Goal: Information Seeking & Learning: Check status

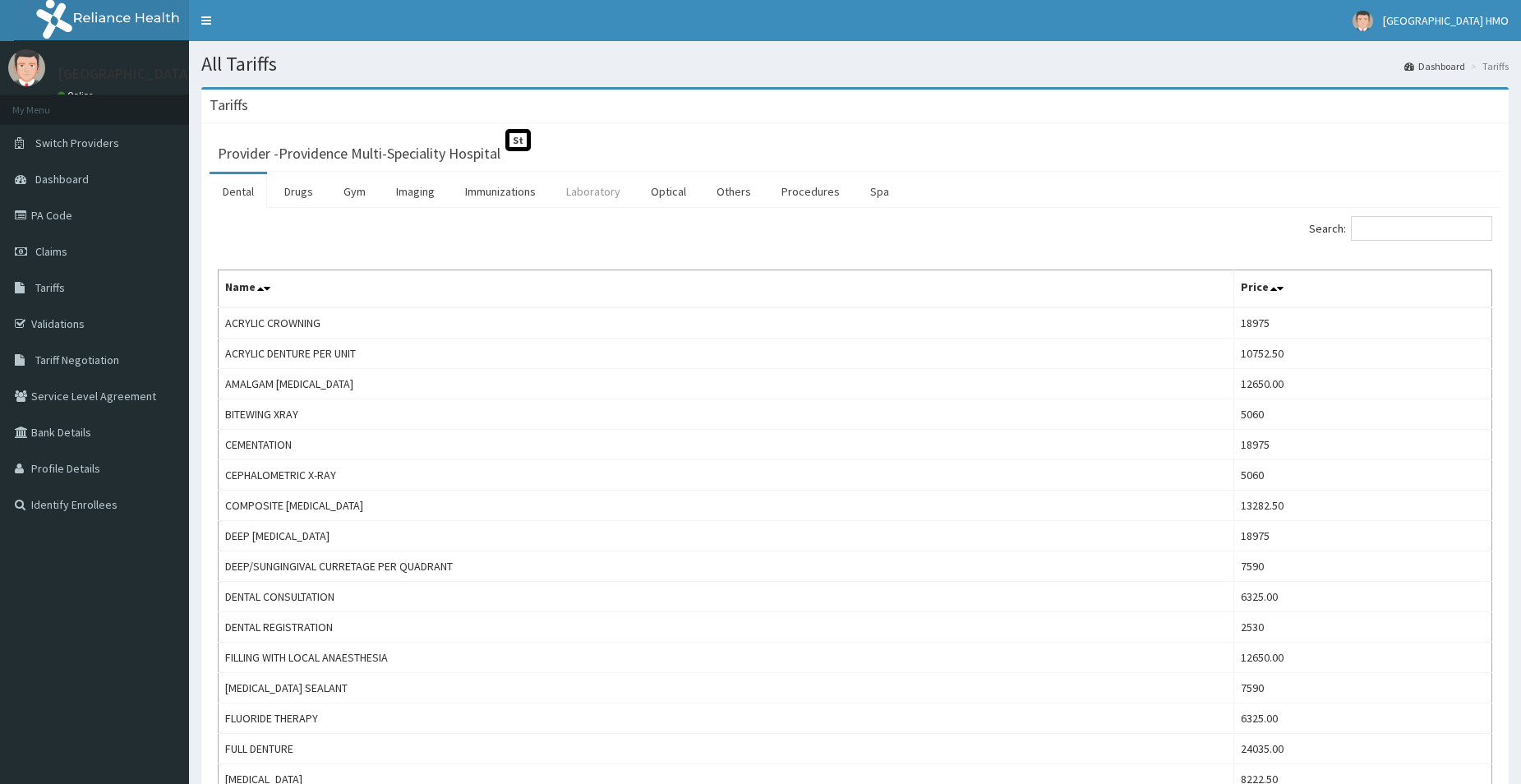
click at [613, 198] on link "Laboratory" at bounding box center [593, 191] width 81 height 34
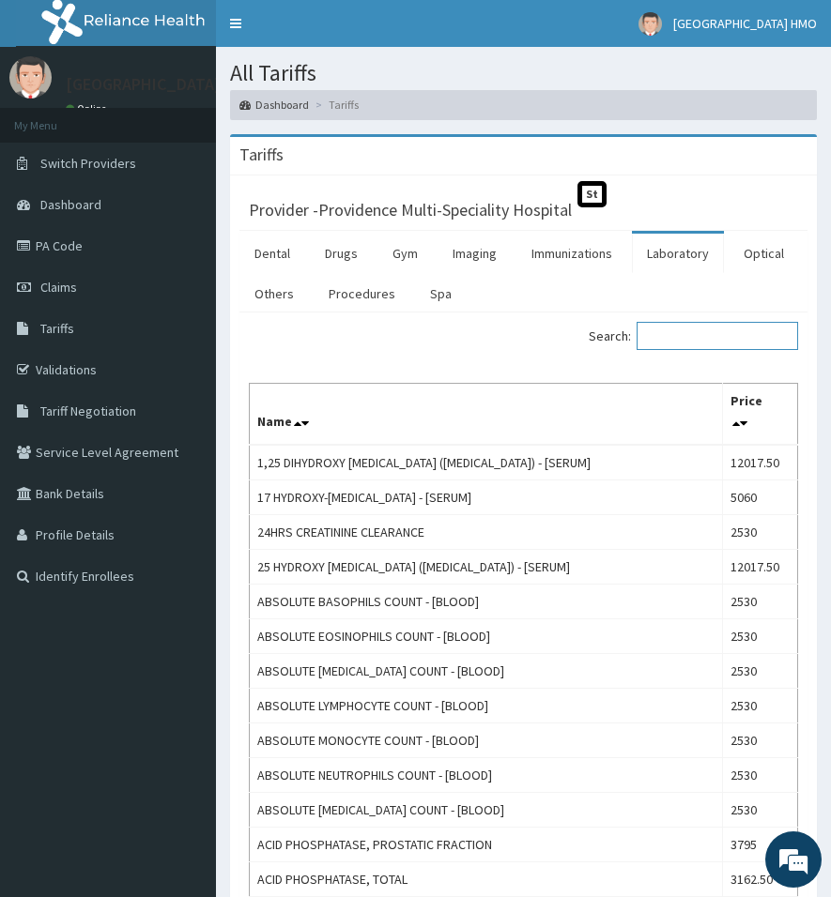
click at [674, 335] on input "Search:" at bounding box center [716, 336] width 161 height 28
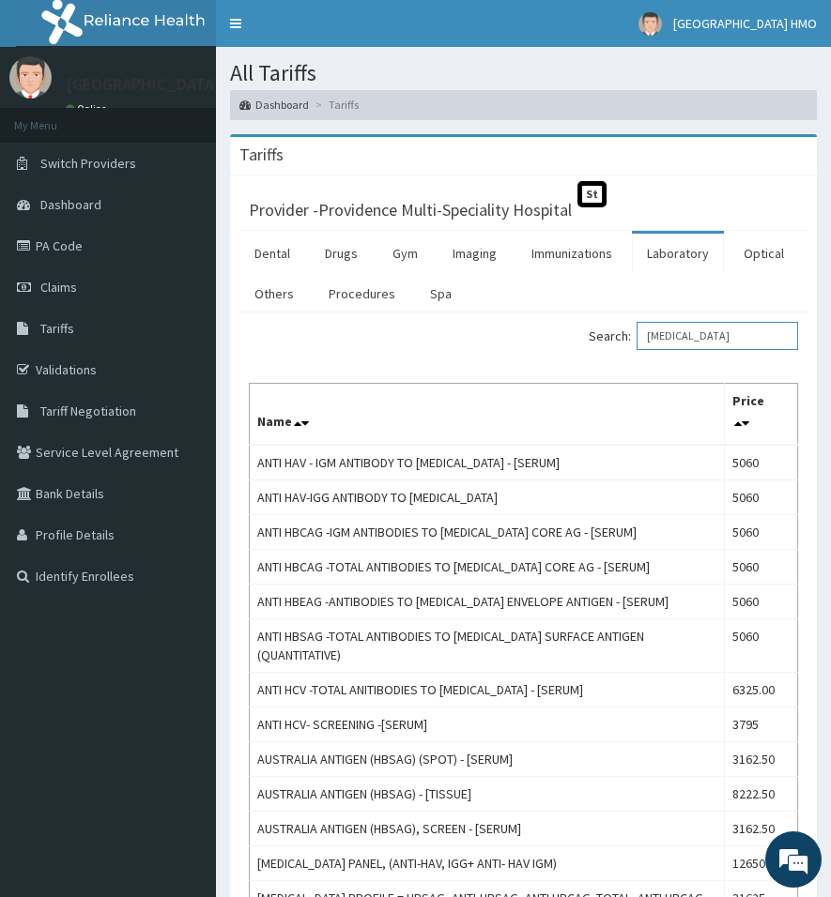
click at [721, 331] on input "HEPATITIS" at bounding box center [716, 336] width 161 height 28
type input "H"
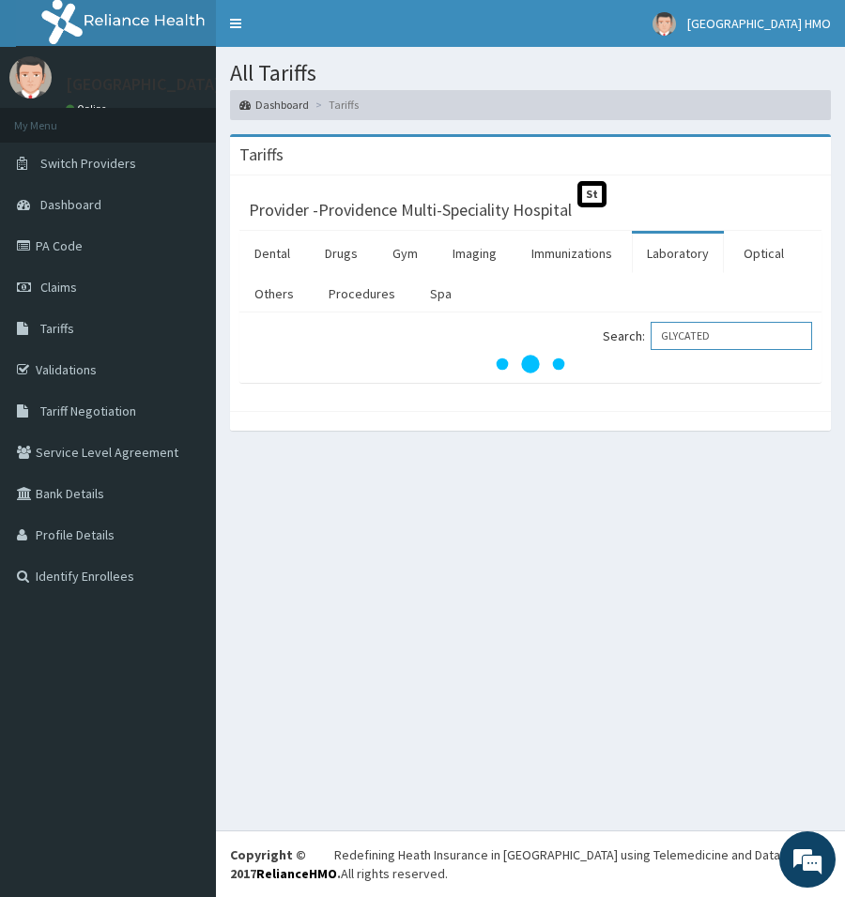
type input "GLYCATED"
drag, startPoint x: 733, startPoint y: 337, endPoint x: 677, endPoint y: 339, distance: 56.4
click at [677, 339] on input "GLYCATED" at bounding box center [731, 336] width 161 height 28
type input "H"
click at [691, 252] on link "Laboratory" at bounding box center [678, 253] width 92 height 39
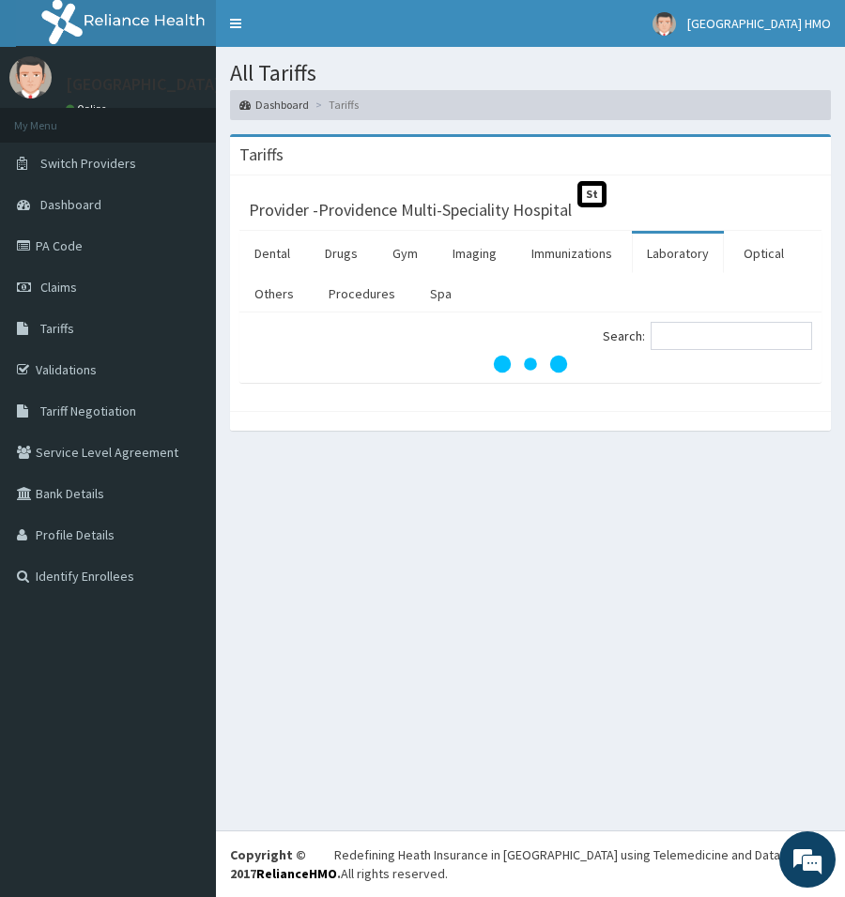
click at [691, 252] on link "Laboratory" at bounding box center [678, 253] width 92 height 39
click at [56, 322] on span "Tariffs" at bounding box center [57, 328] width 34 height 17
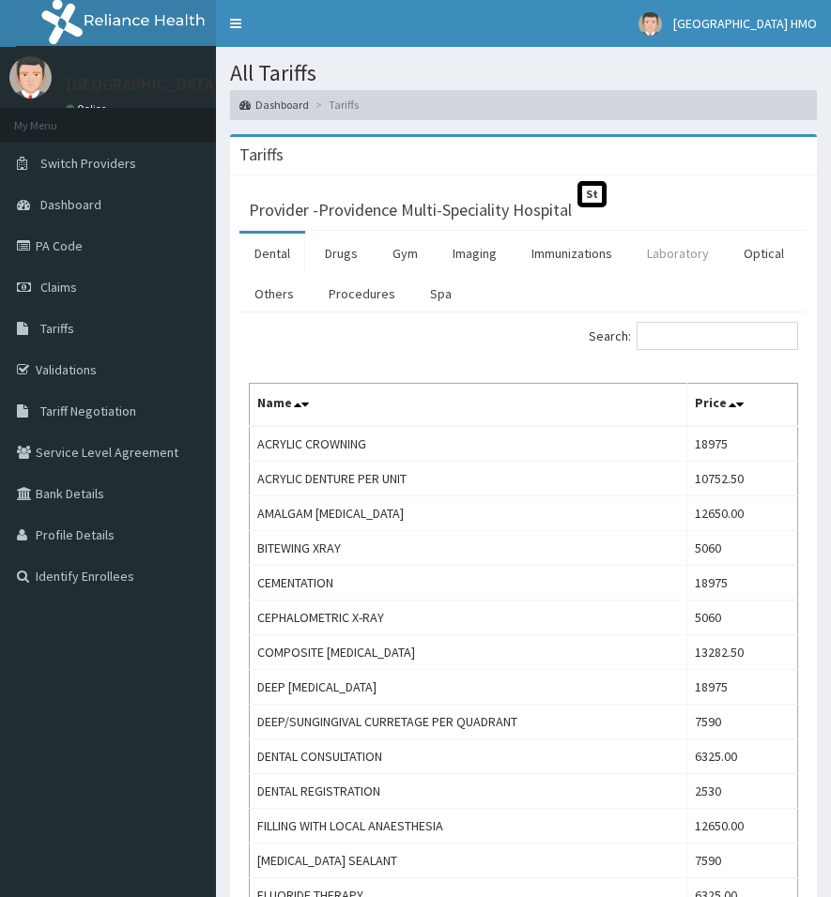
click at [682, 261] on link "Laboratory" at bounding box center [678, 253] width 92 height 39
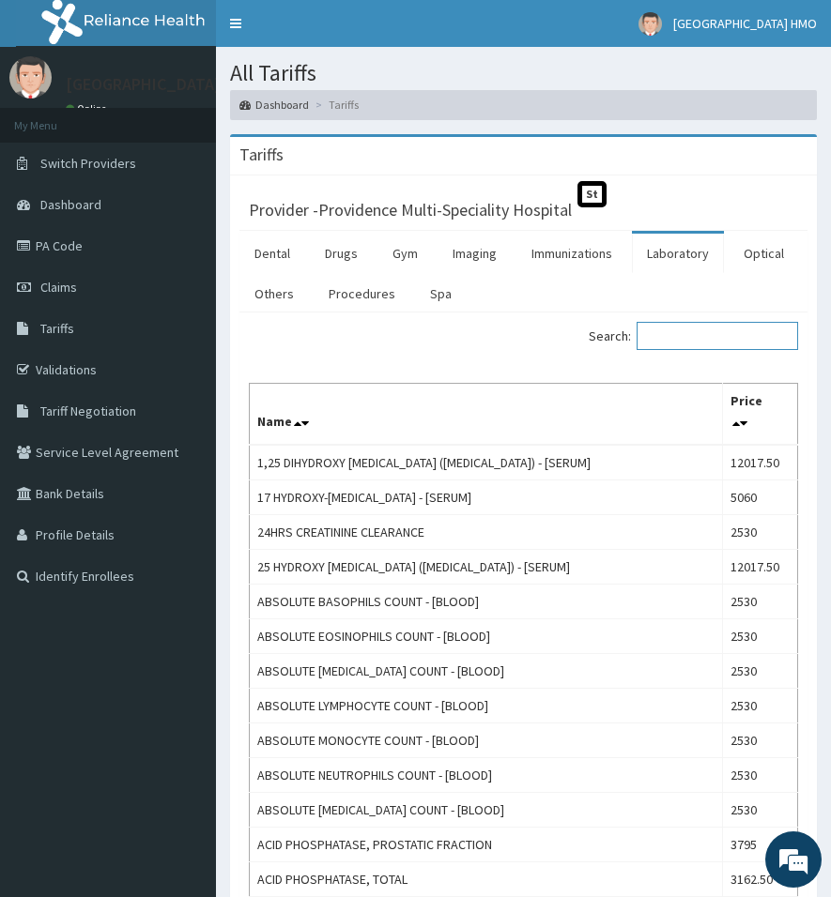
click at [699, 335] on input "Search:" at bounding box center [716, 336] width 161 height 28
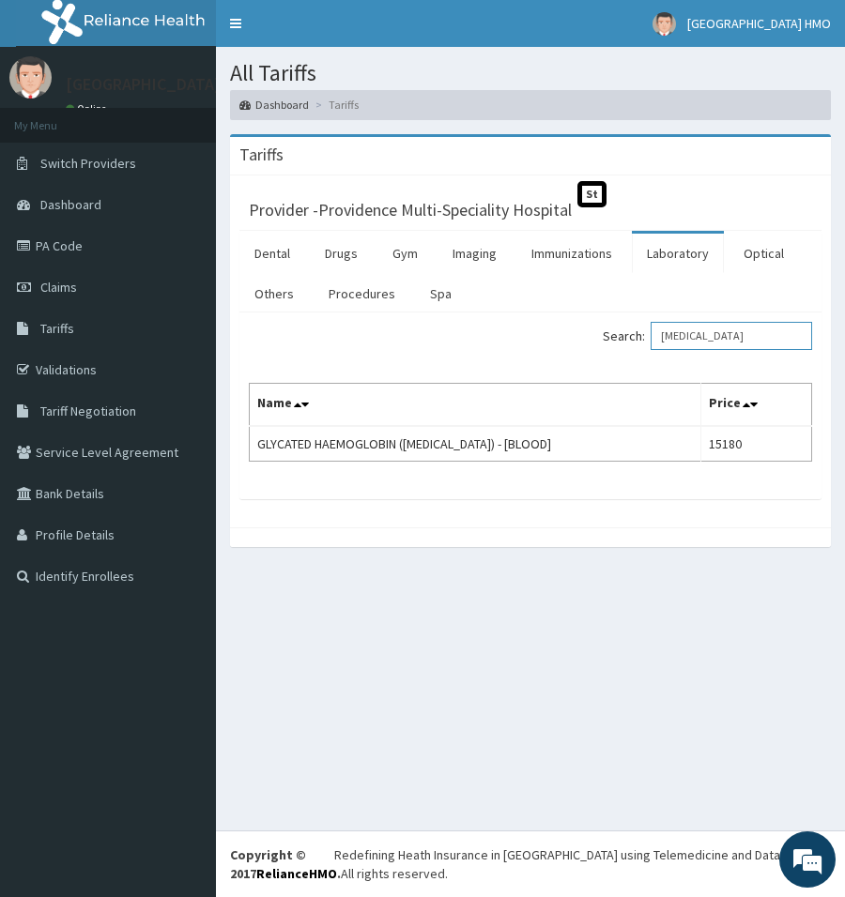
click at [720, 343] on input "HBA1C" at bounding box center [731, 336] width 161 height 28
type input "H"
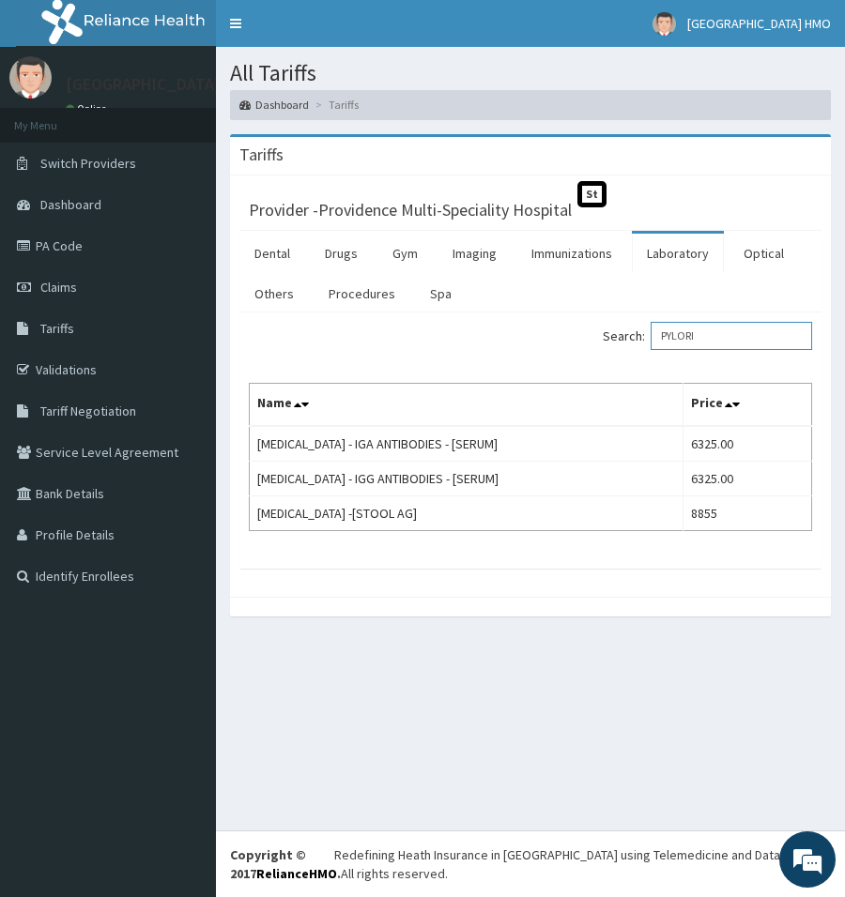
drag, startPoint x: 717, startPoint y: 344, endPoint x: 674, endPoint y: 342, distance: 43.2
click at [674, 342] on input "PYLORI" at bounding box center [731, 336] width 161 height 28
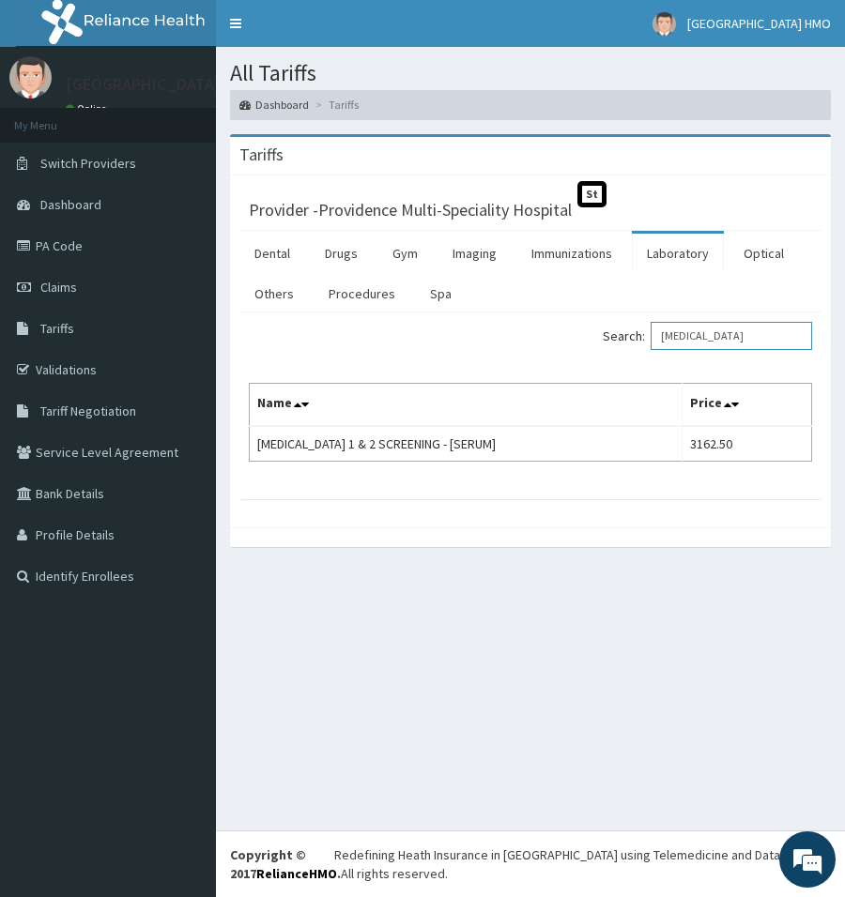
click at [706, 332] on input "HIV" at bounding box center [731, 336] width 161 height 28
type input "H"
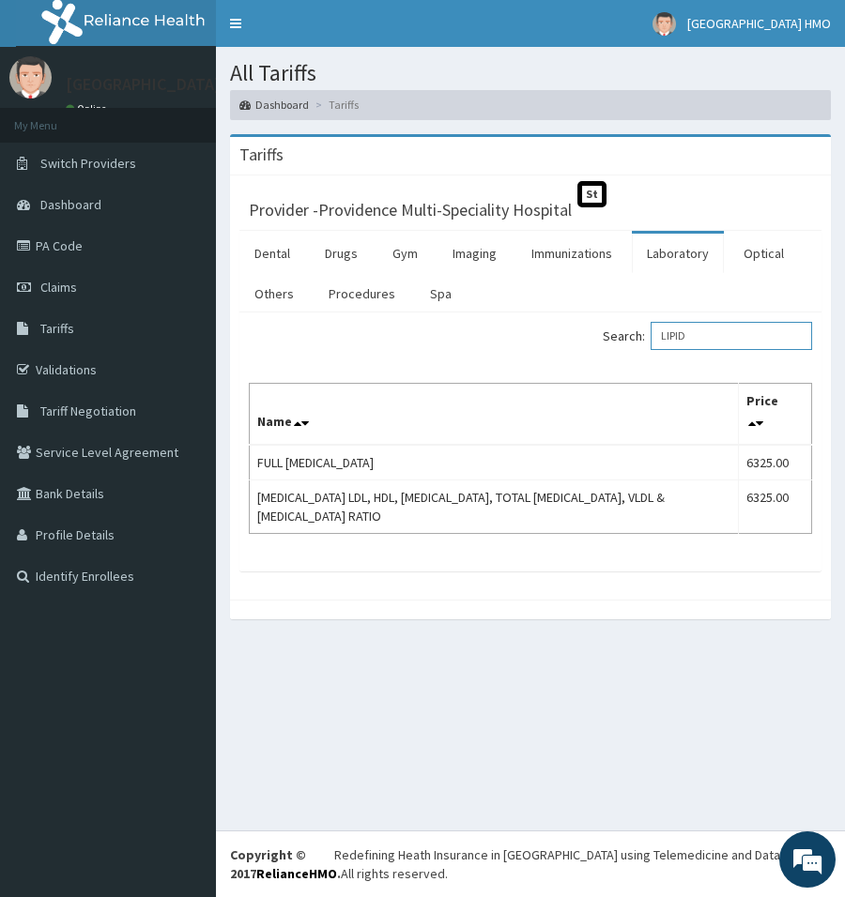
drag, startPoint x: 703, startPoint y: 331, endPoint x: 675, endPoint y: 336, distance: 28.6
click at [675, 336] on input "LIPID" at bounding box center [731, 336] width 161 height 28
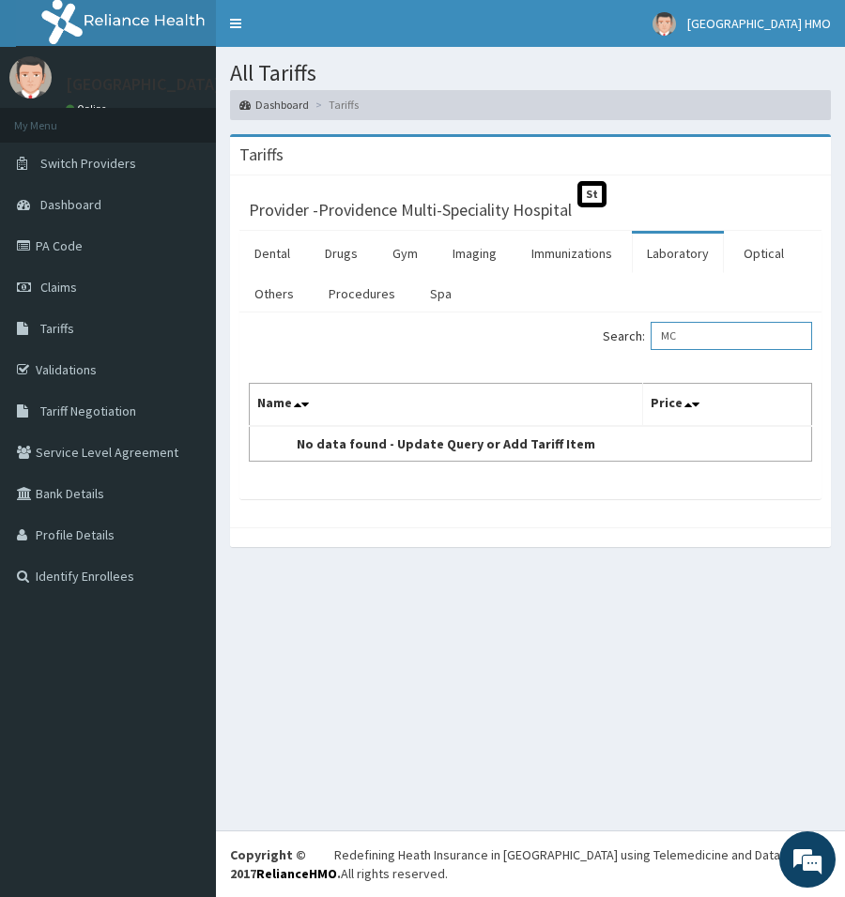
type input "M"
drag, startPoint x: 749, startPoint y: 345, endPoint x: 666, endPoint y: 348, distance: 83.6
click at [666, 348] on label "Search: URINE MICRO" at bounding box center [707, 336] width 209 height 28
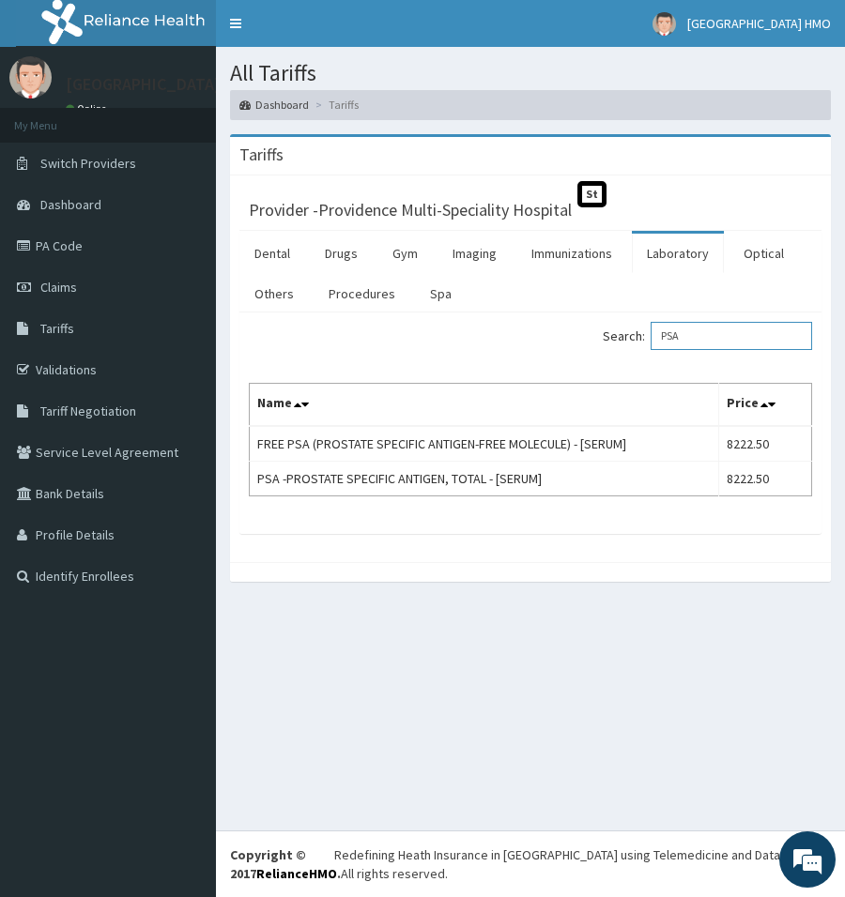
click at [713, 337] on input "PSA" at bounding box center [731, 336] width 161 height 28
type input "P"
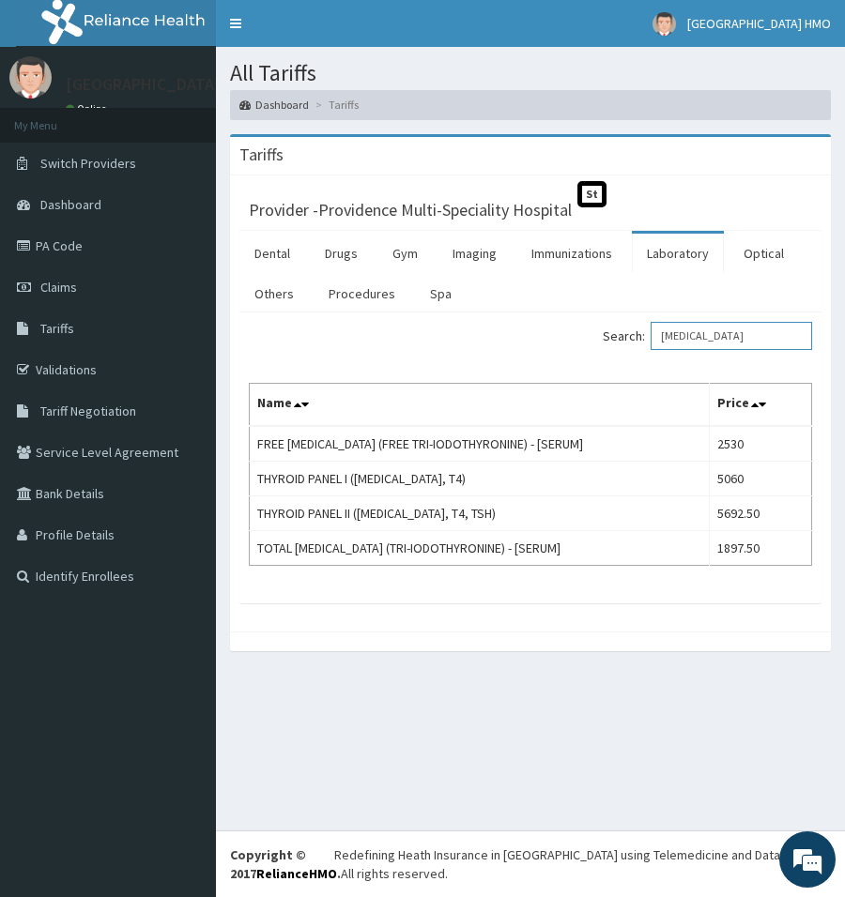
click at [720, 341] on input "T3" at bounding box center [731, 336] width 161 height 28
type input "T"
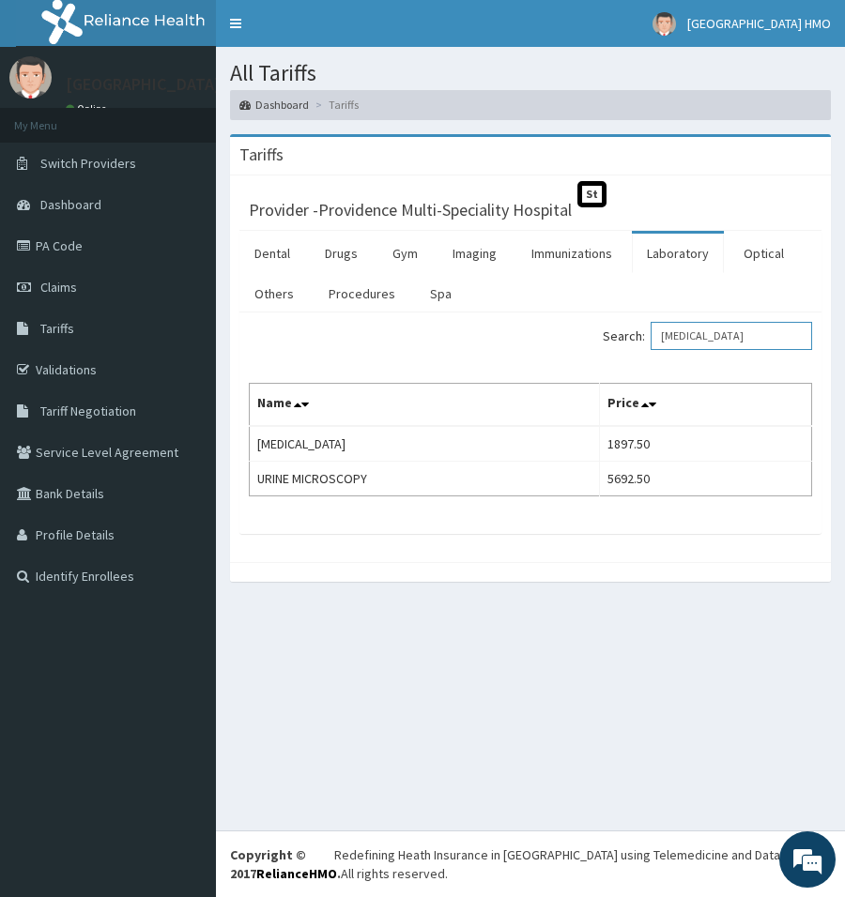
drag, startPoint x: 732, startPoint y: 329, endPoint x: 678, endPoint y: 337, distance: 55.1
click at [678, 337] on input "URINALYSIS" at bounding box center [731, 336] width 161 height 28
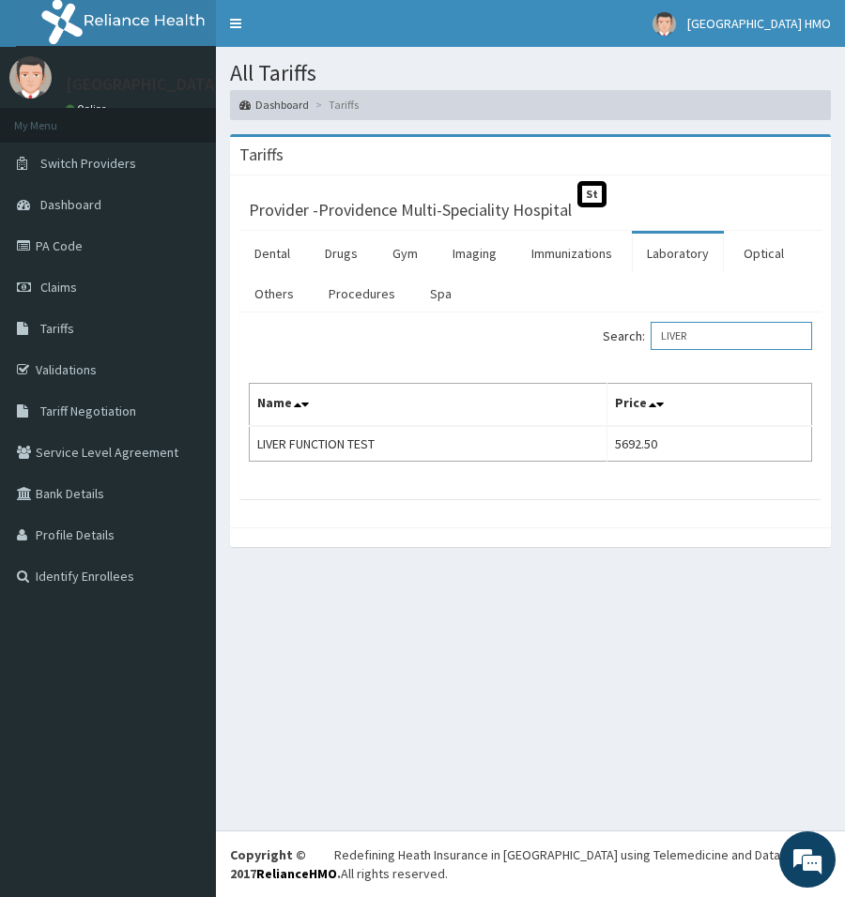
drag, startPoint x: 728, startPoint y: 339, endPoint x: 674, endPoint y: 339, distance: 54.4
click at [674, 339] on input "LIVER" at bounding box center [731, 336] width 161 height 28
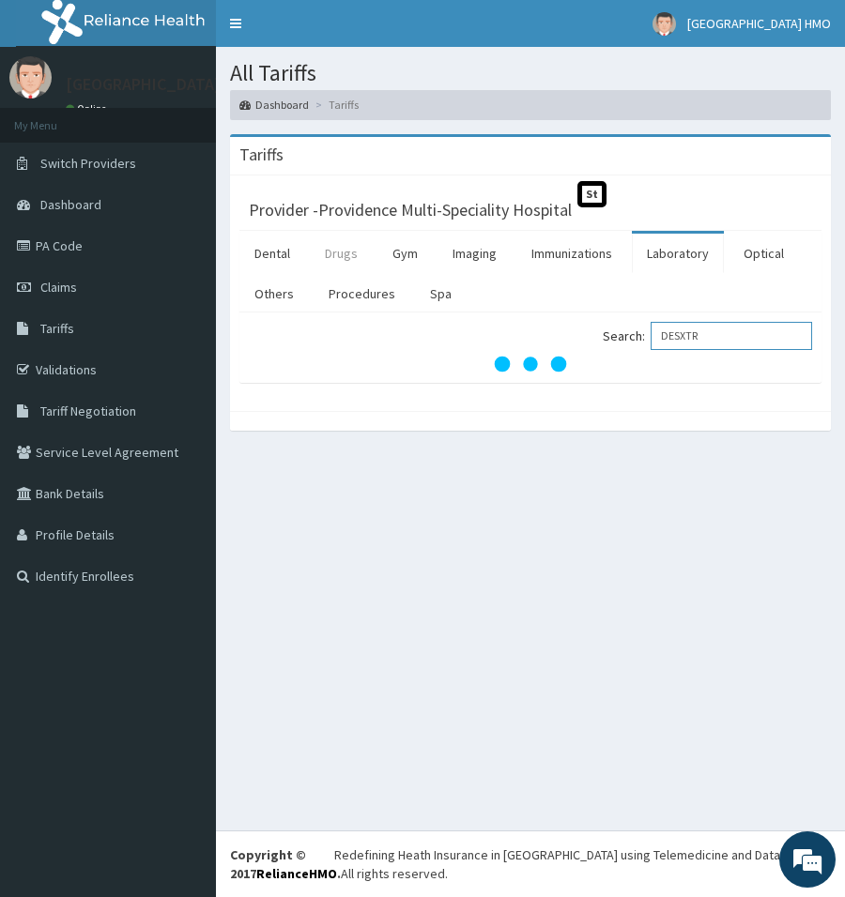
type input "DESXTR"
click at [337, 252] on link "Drugs" at bounding box center [341, 253] width 63 height 39
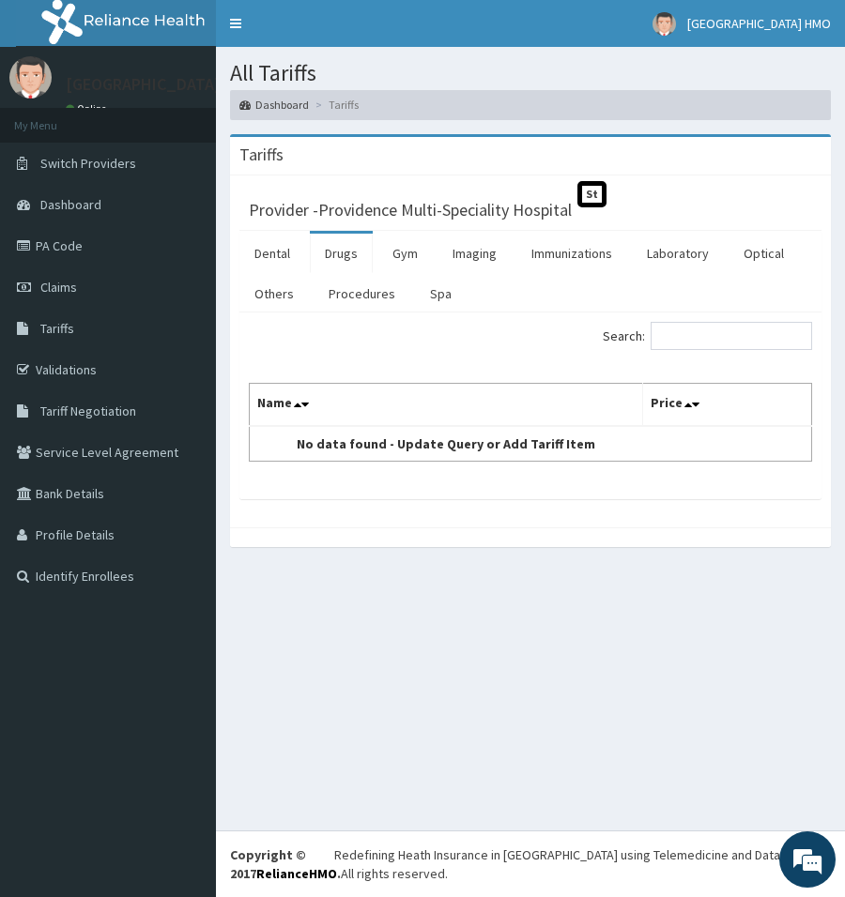
click at [338, 251] on link "Drugs" at bounding box center [341, 253] width 63 height 39
click at [409, 256] on link "Gym" at bounding box center [404, 253] width 55 height 39
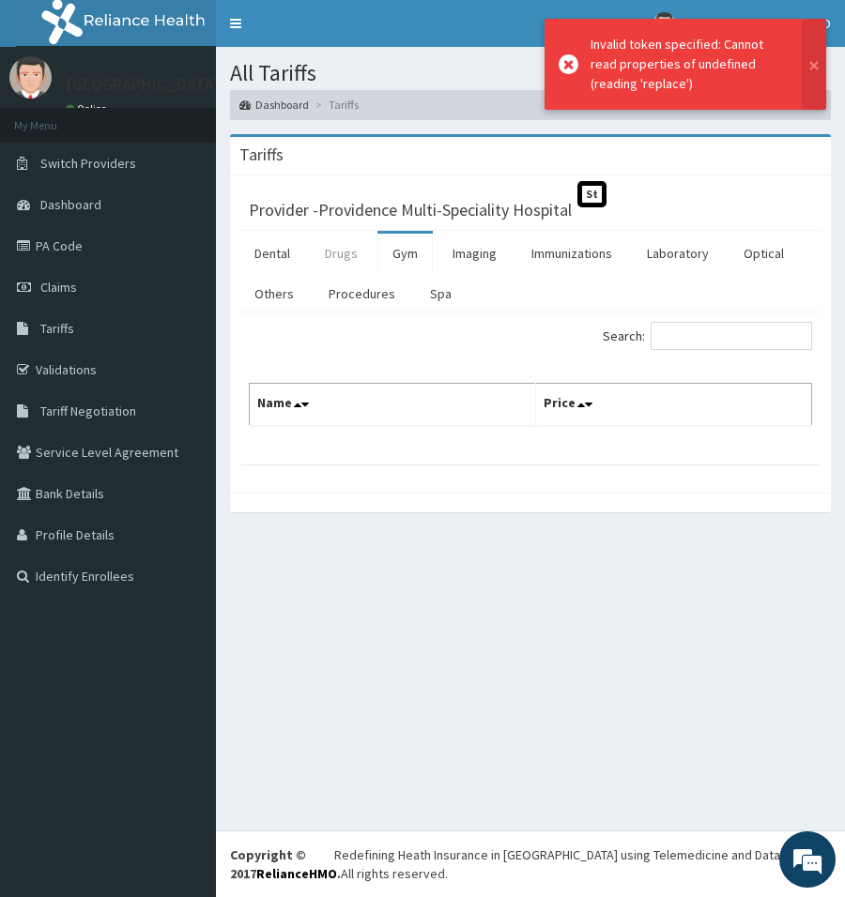
click at [344, 249] on link "Drugs" at bounding box center [341, 253] width 63 height 39
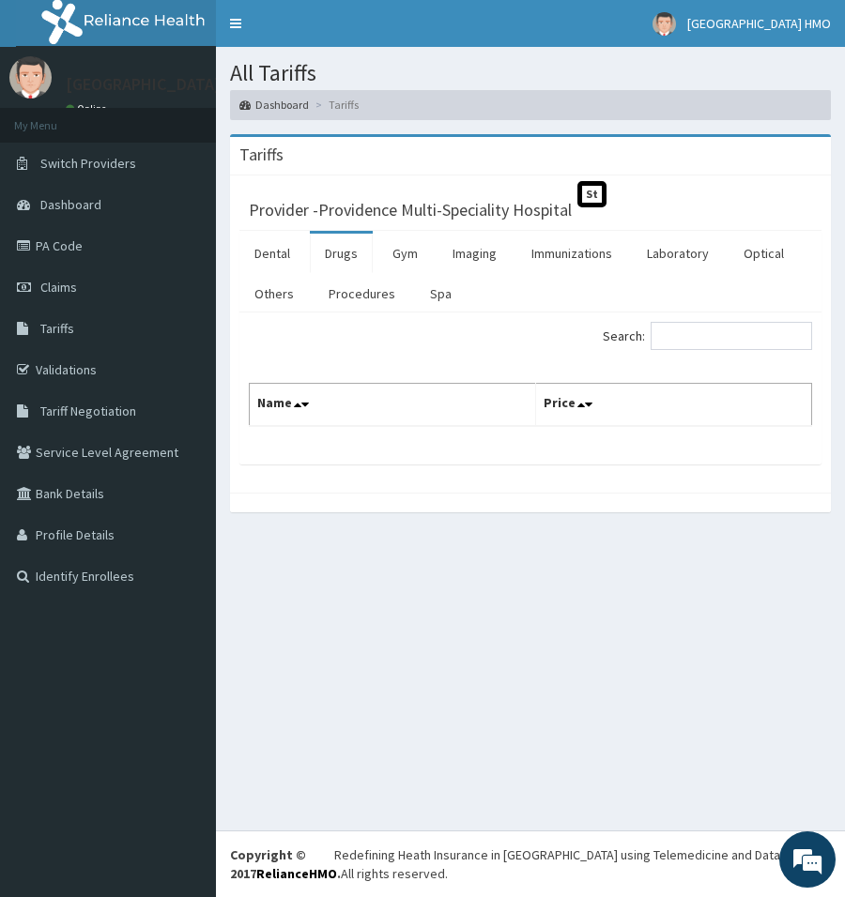
click at [350, 258] on link "Drugs" at bounding box center [341, 253] width 63 height 39
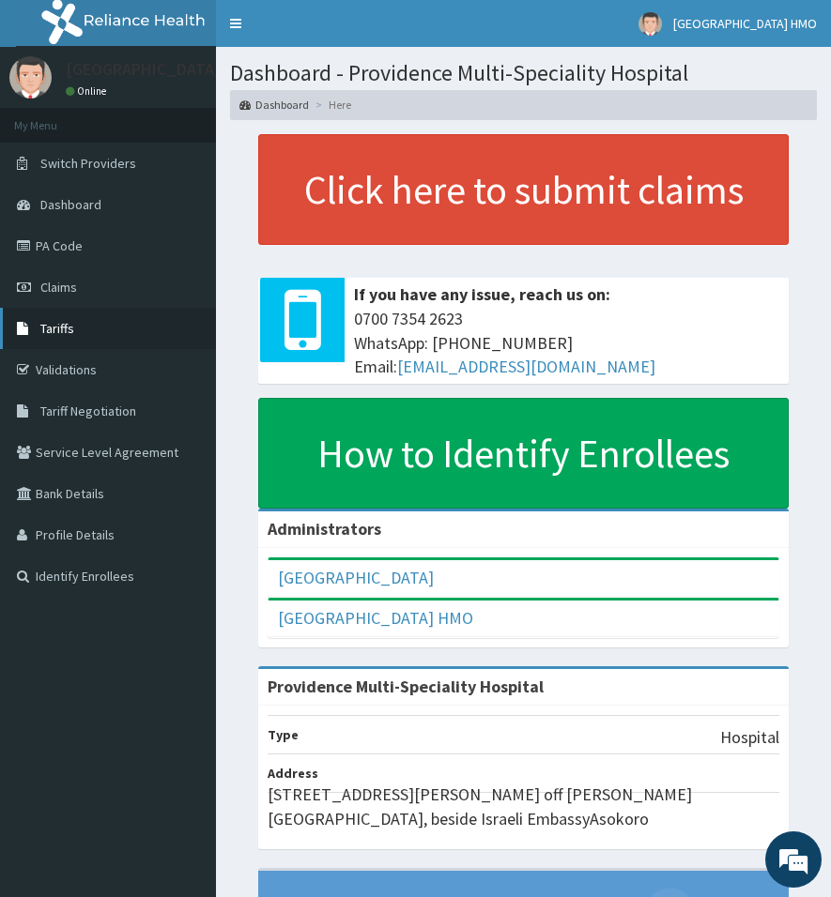
click at [72, 332] on span "Tariffs" at bounding box center [57, 328] width 34 height 17
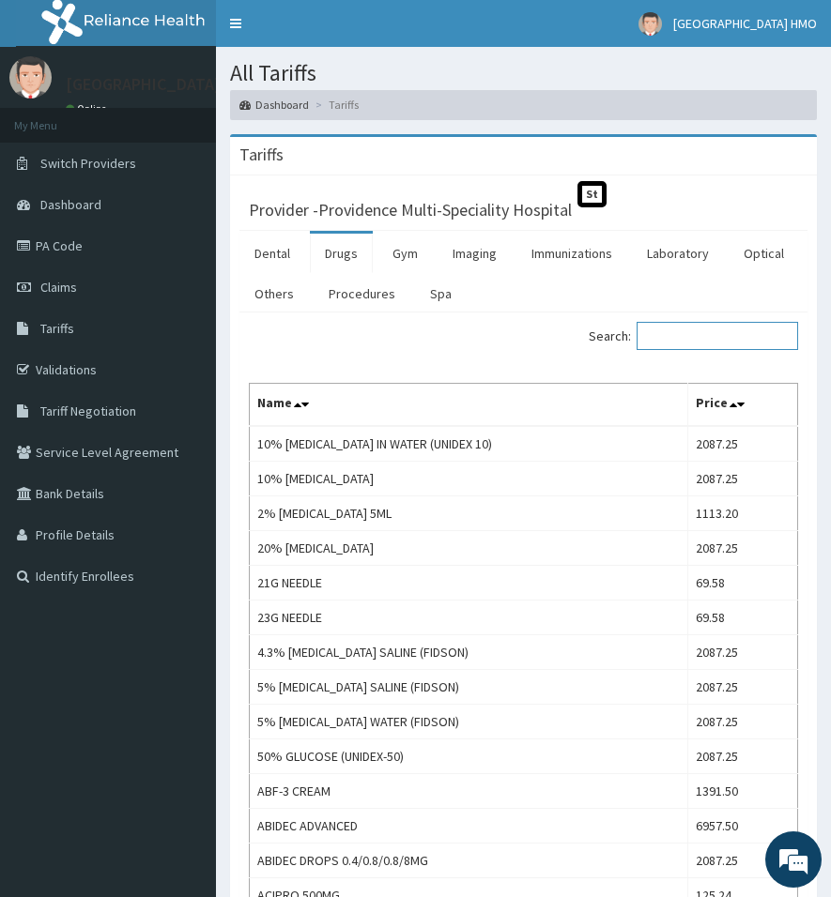
click at [686, 341] on input "Search:" at bounding box center [716, 336] width 161 height 28
type input "ELECTROLYTE"
click at [692, 255] on link "Laboratory" at bounding box center [678, 253] width 92 height 39
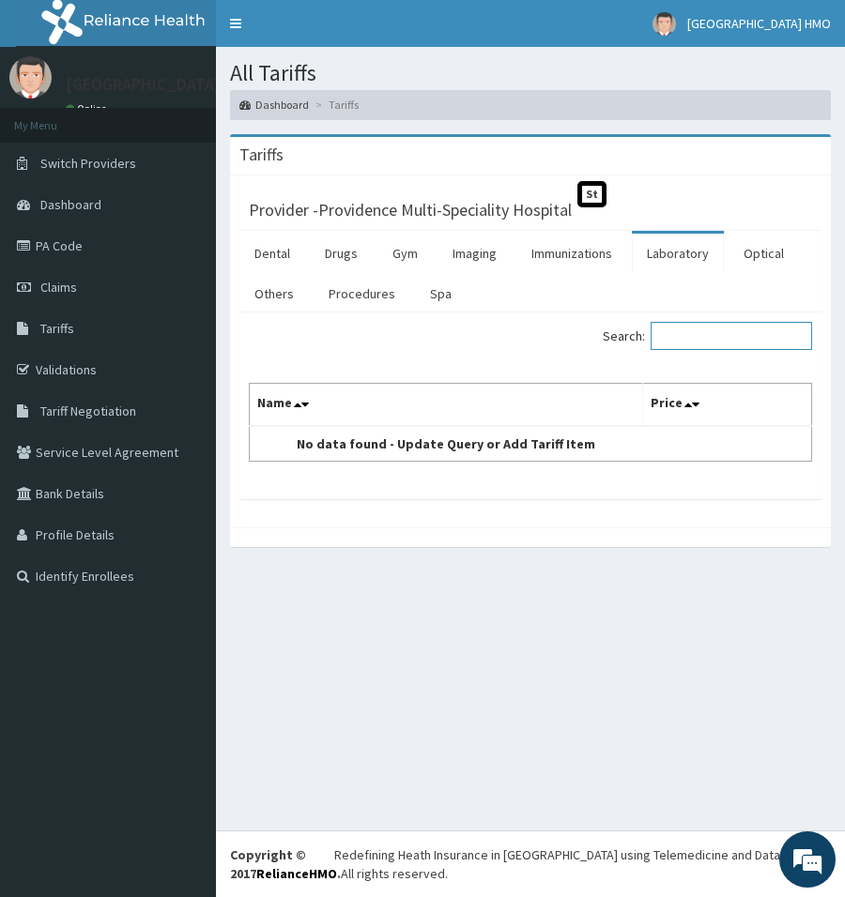
click at [700, 335] on input "Search:" at bounding box center [731, 336] width 161 height 28
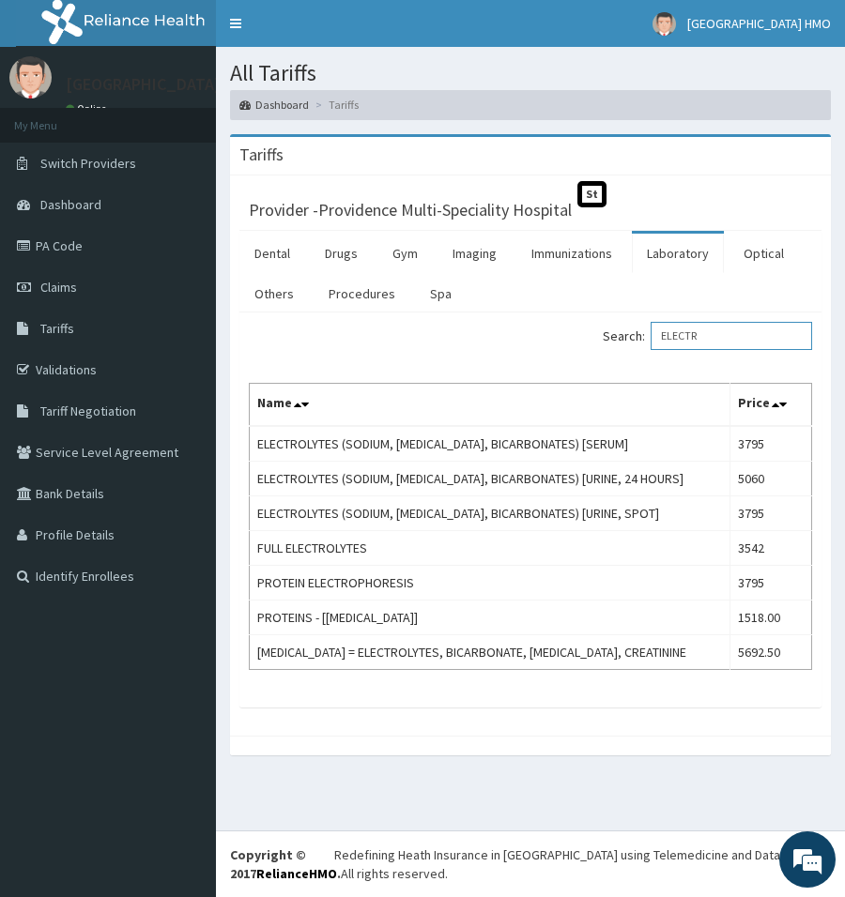
drag, startPoint x: 724, startPoint y: 332, endPoint x: 677, endPoint y: 341, distance: 47.7
click at [677, 341] on input "ELECTR" at bounding box center [731, 336] width 161 height 28
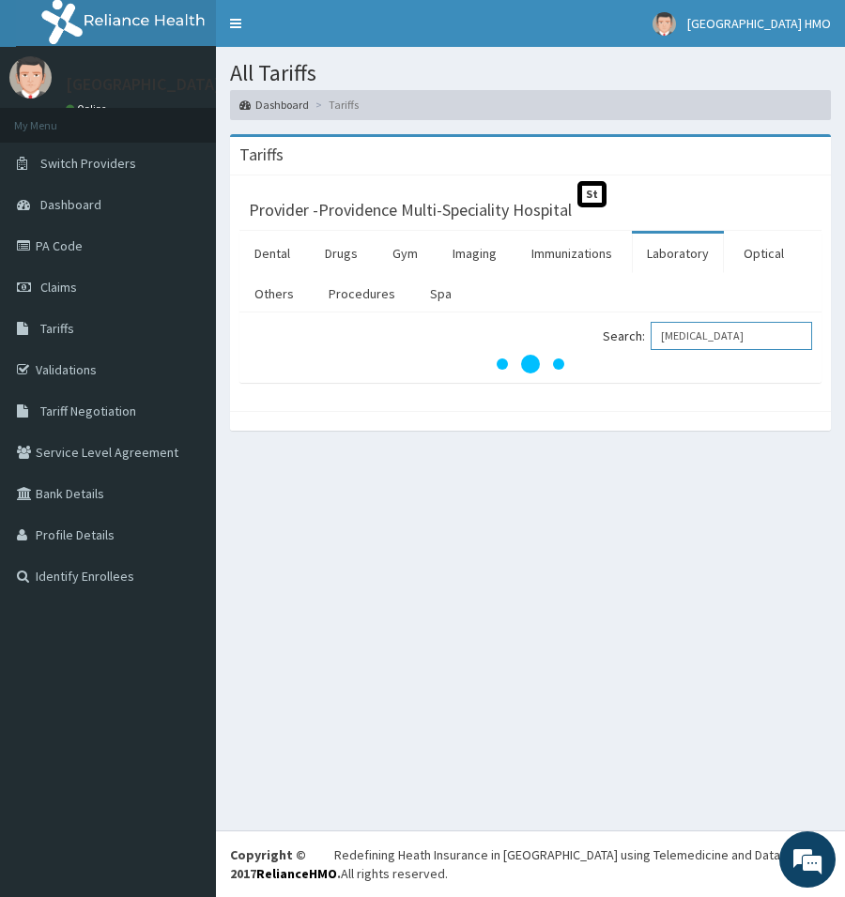
type input "URINALYSIS"
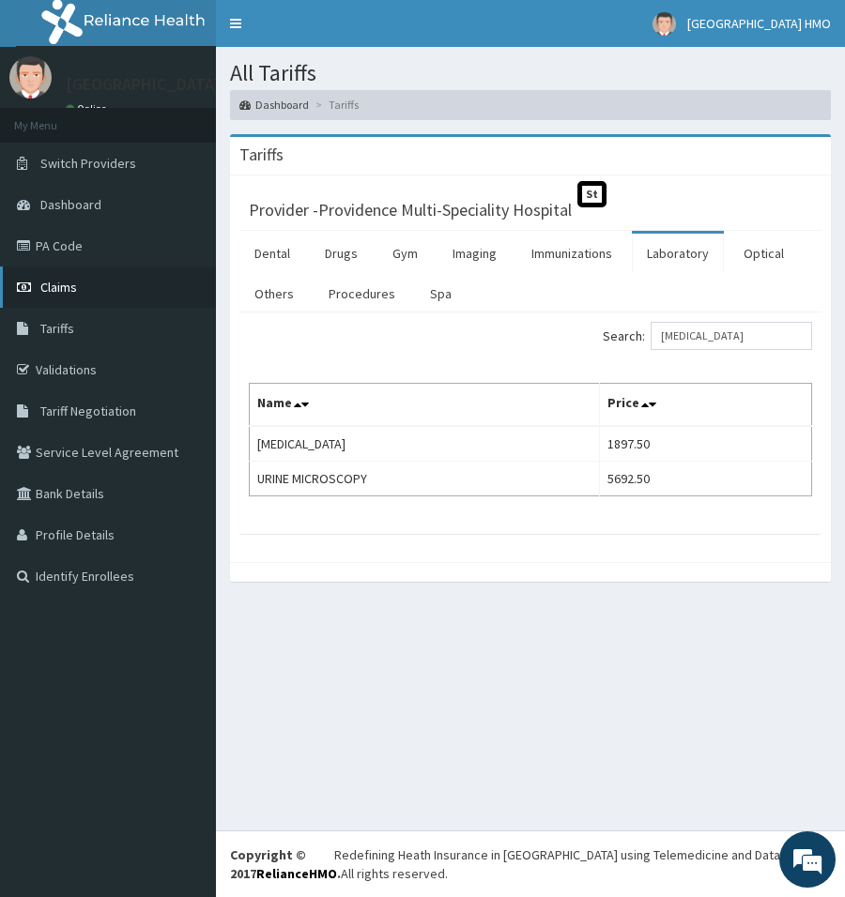
click at [106, 287] on link "Claims" at bounding box center [108, 287] width 216 height 41
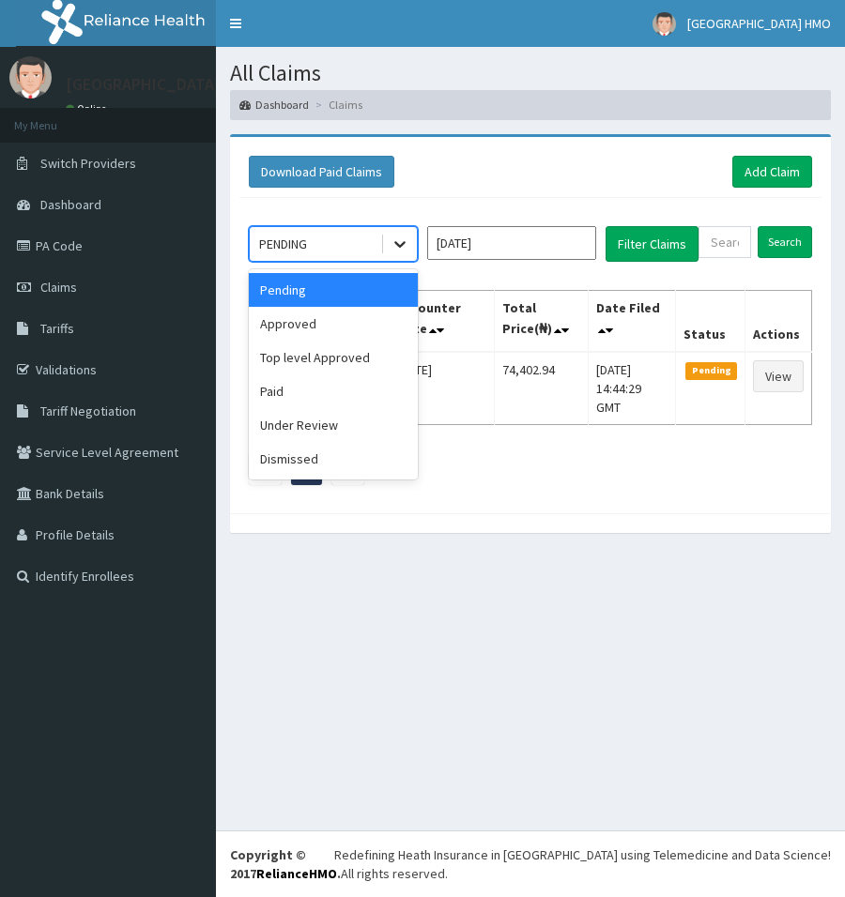
click at [405, 253] on div at bounding box center [400, 244] width 34 height 34
click at [370, 321] on div "Approved" at bounding box center [333, 324] width 169 height 34
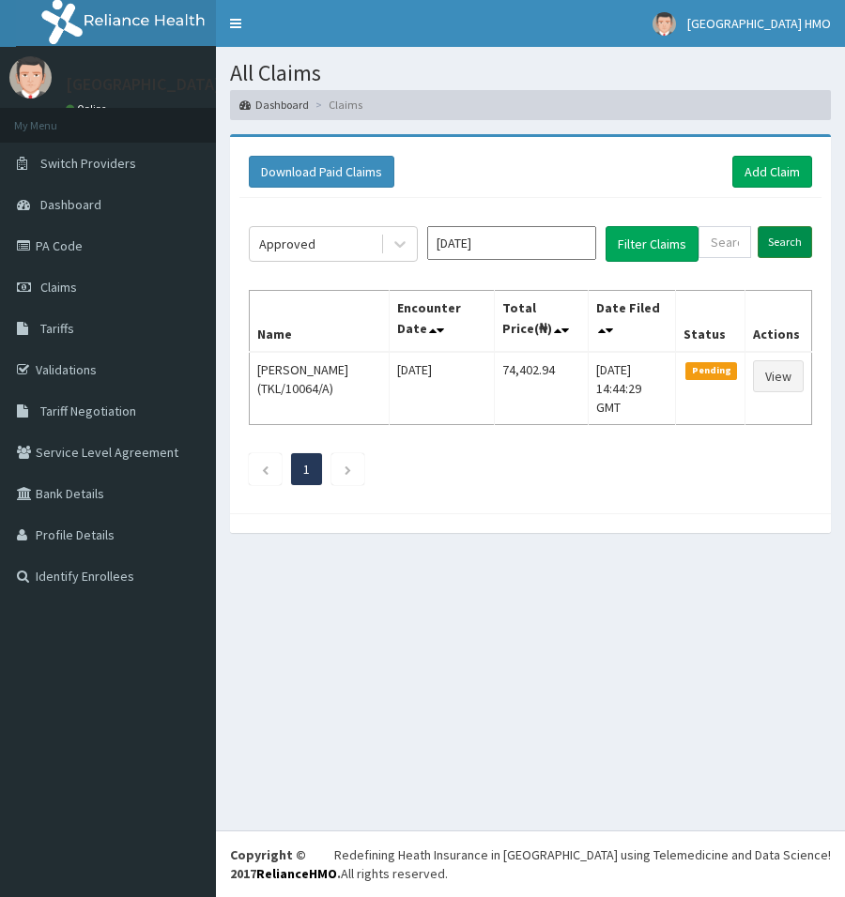
click at [790, 244] on input "Search" at bounding box center [785, 242] width 54 height 32
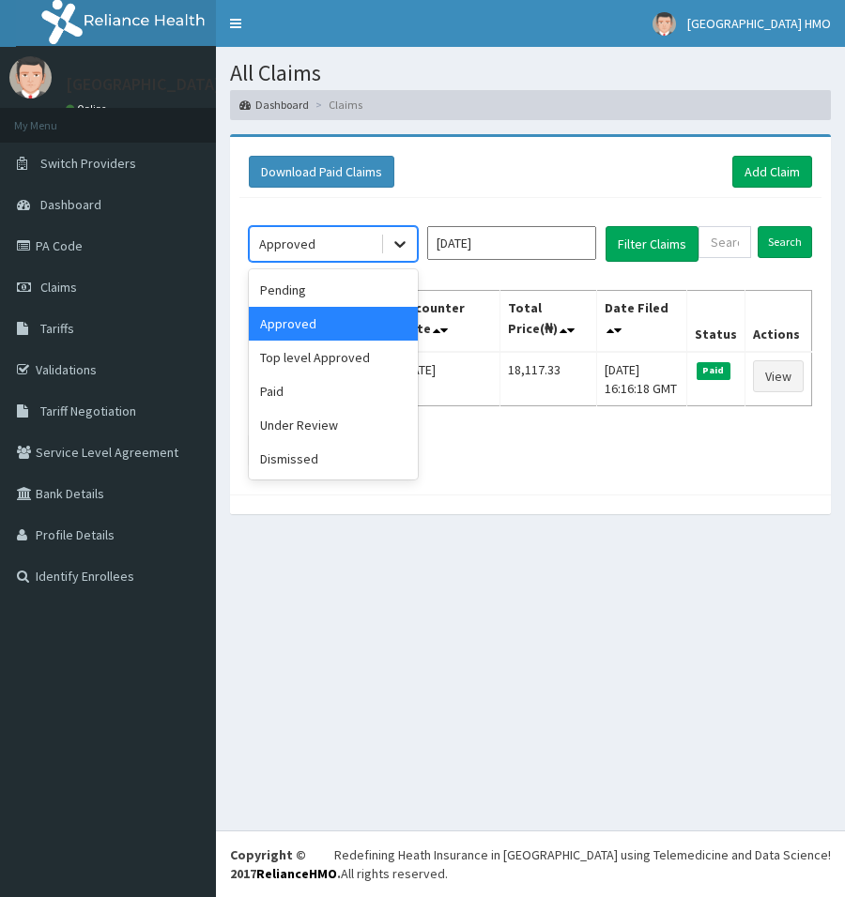
click at [401, 251] on icon at bounding box center [400, 244] width 19 height 19
click at [364, 357] on div "Top level Approved" at bounding box center [333, 358] width 169 height 34
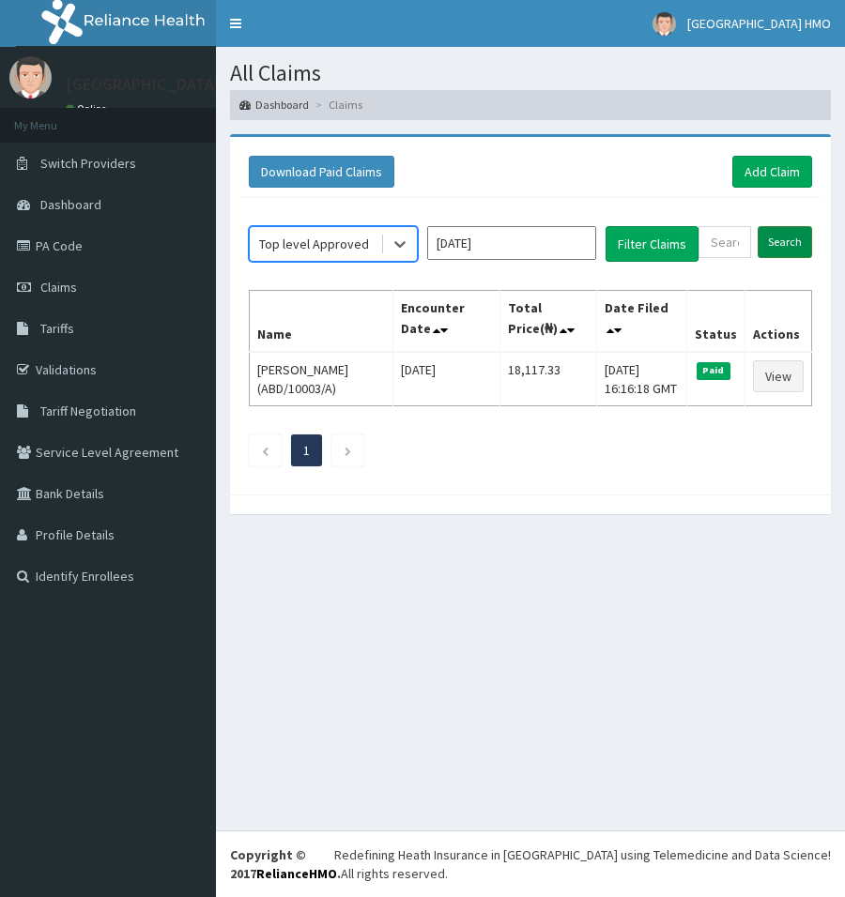
click at [805, 241] on input "Search" at bounding box center [785, 242] width 54 height 32
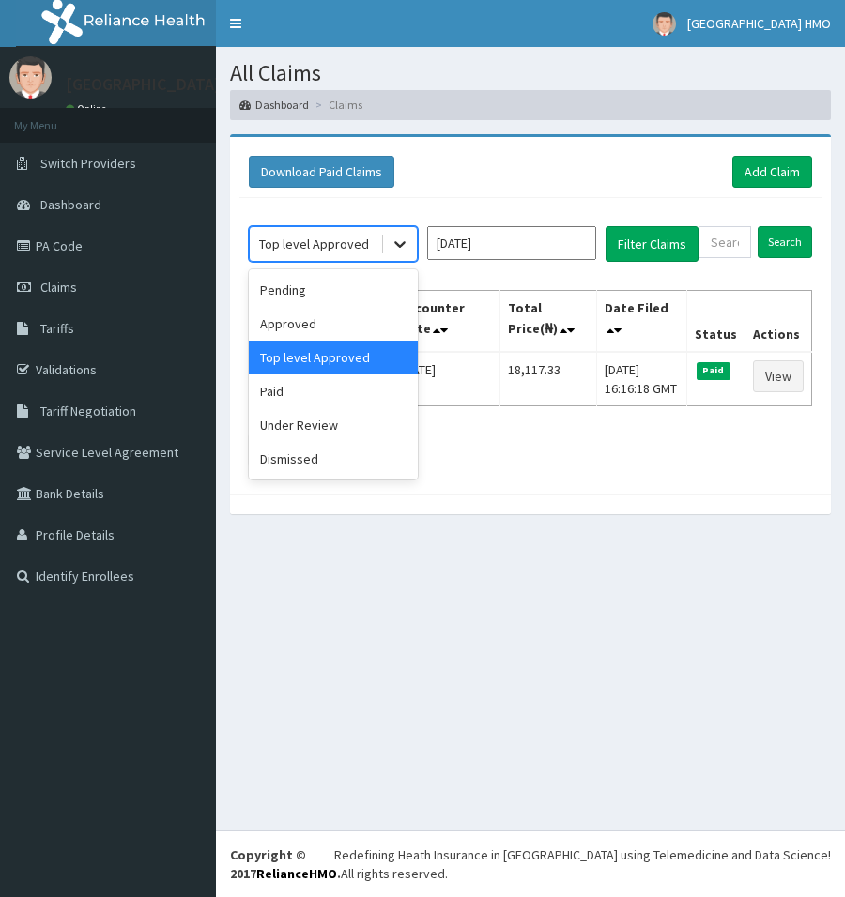
click at [397, 247] on icon at bounding box center [400, 244] width 19 height 19
click at [302, 386] on div "Paid" at bounding box center [333, 392] width 169 height 34
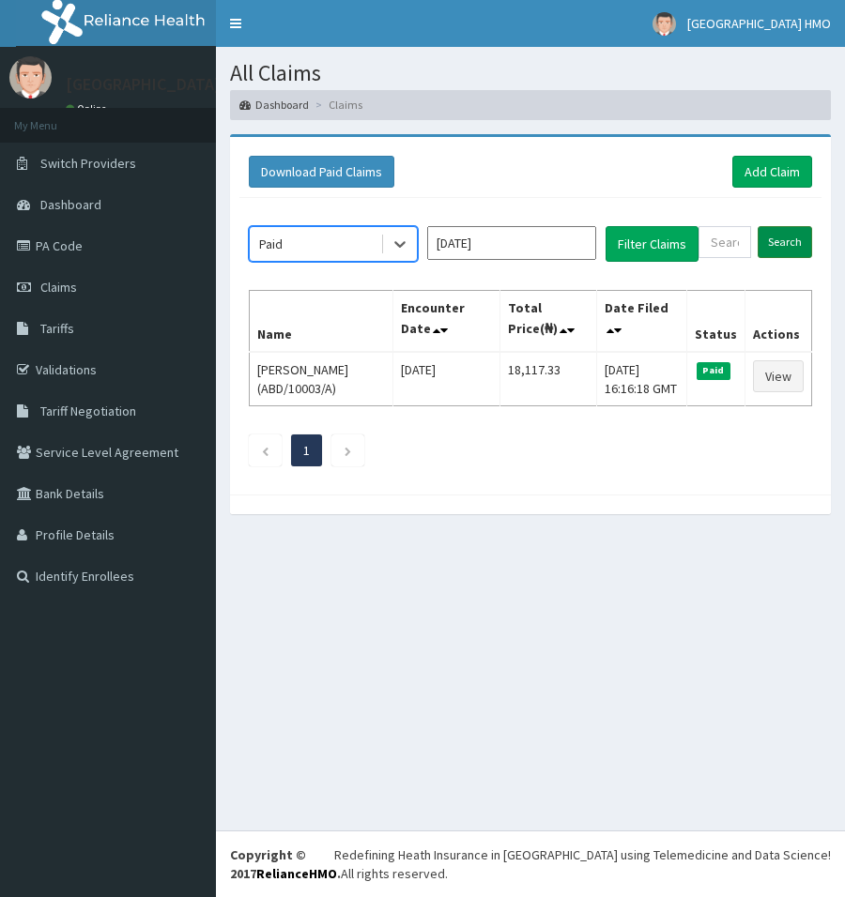
click at [774, 237] on input "Search" at bounding box center [785, 242] width 54 height 32
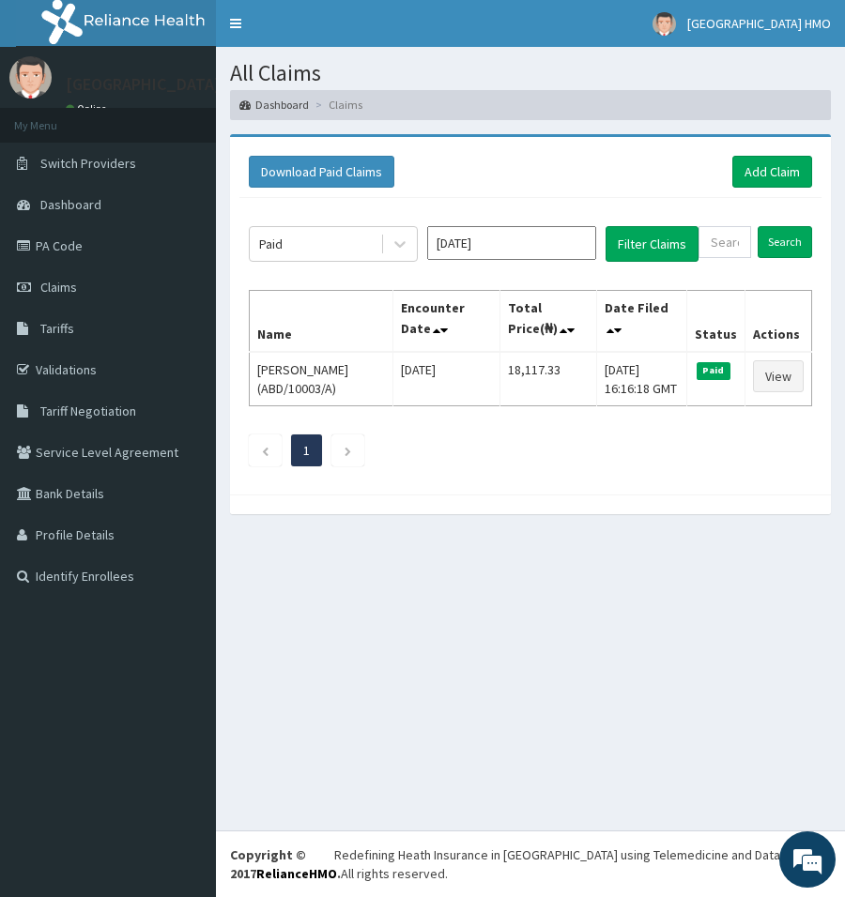
click at [472, 238] on input "[DATE]" at bounding box center [511, 243] width 169 height 34
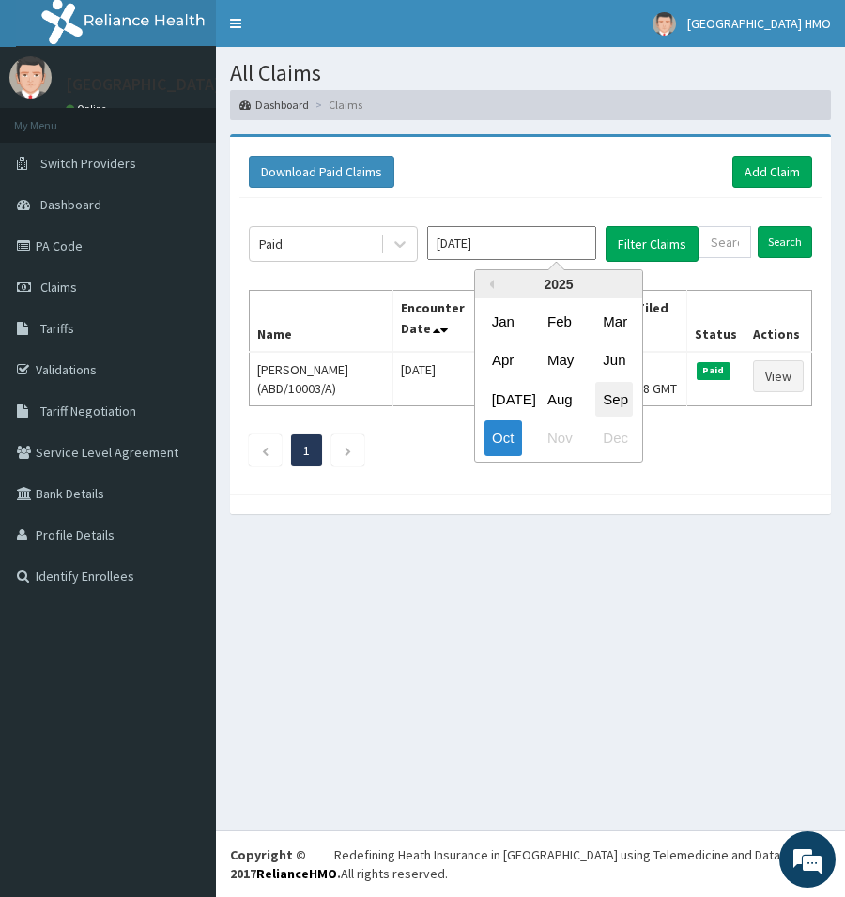
click at [609, 395] on div "Sep" at bounding box center [614, 398] width 38 height 35
type input "[DATE]"
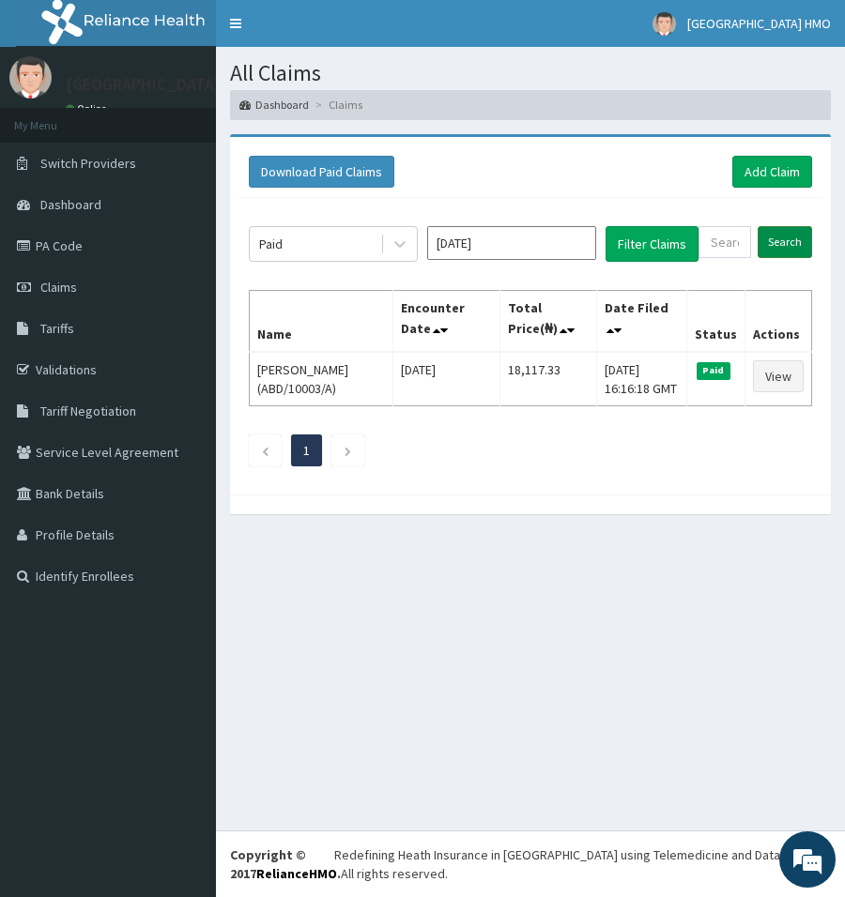
click at [773, 241] on input "Search" at bounding box center [785, 242] width 54 height 32
click at [659, 240] on button "Filter Claims" at bounding box center [651, 244] width 93 height 36
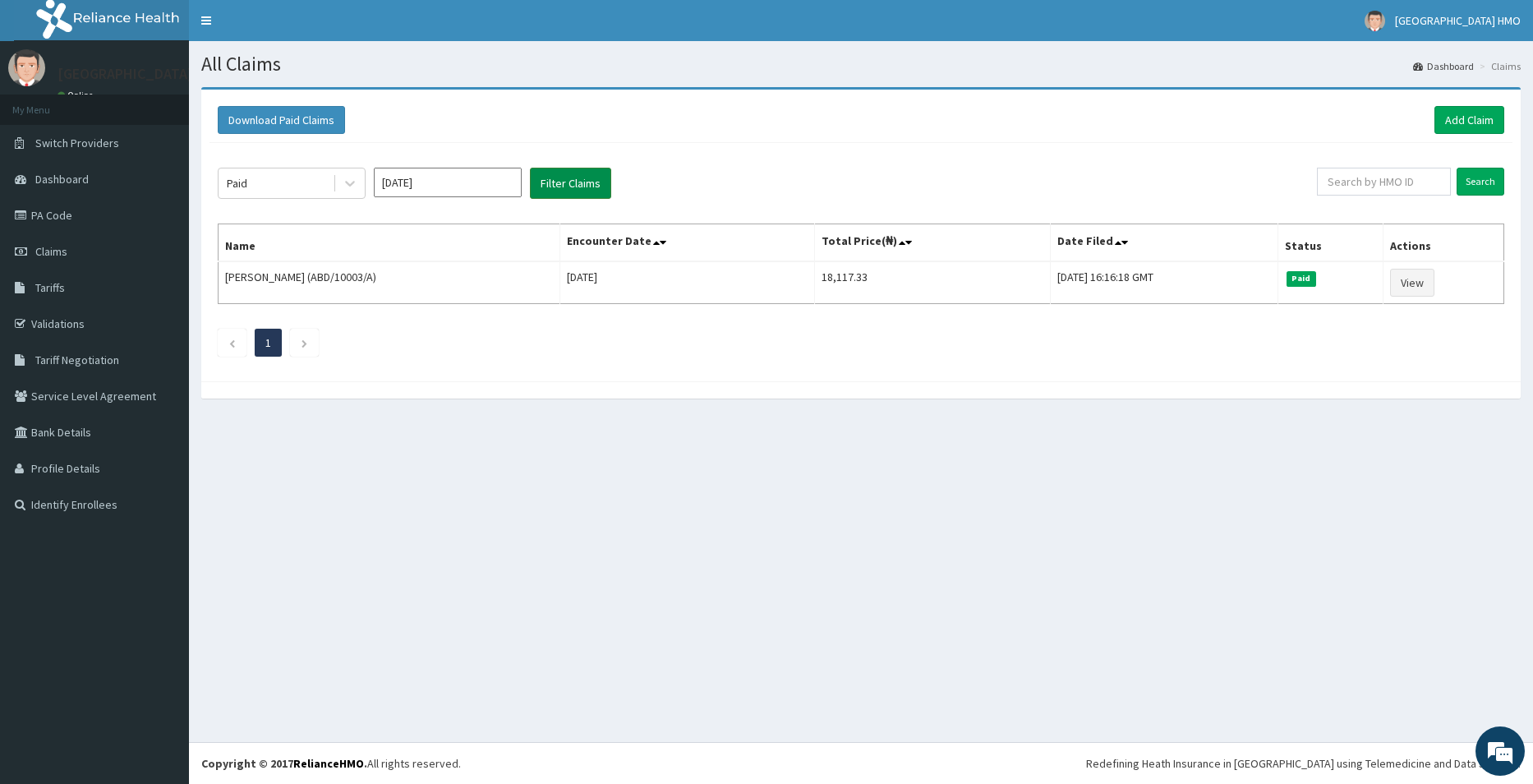
click at [558, 184] on button "Filter Claims" at bounding box center [570, 184] width 81 height 32
click at [347, 181] on icon at bounding box center [350, 183] width 17 height 17
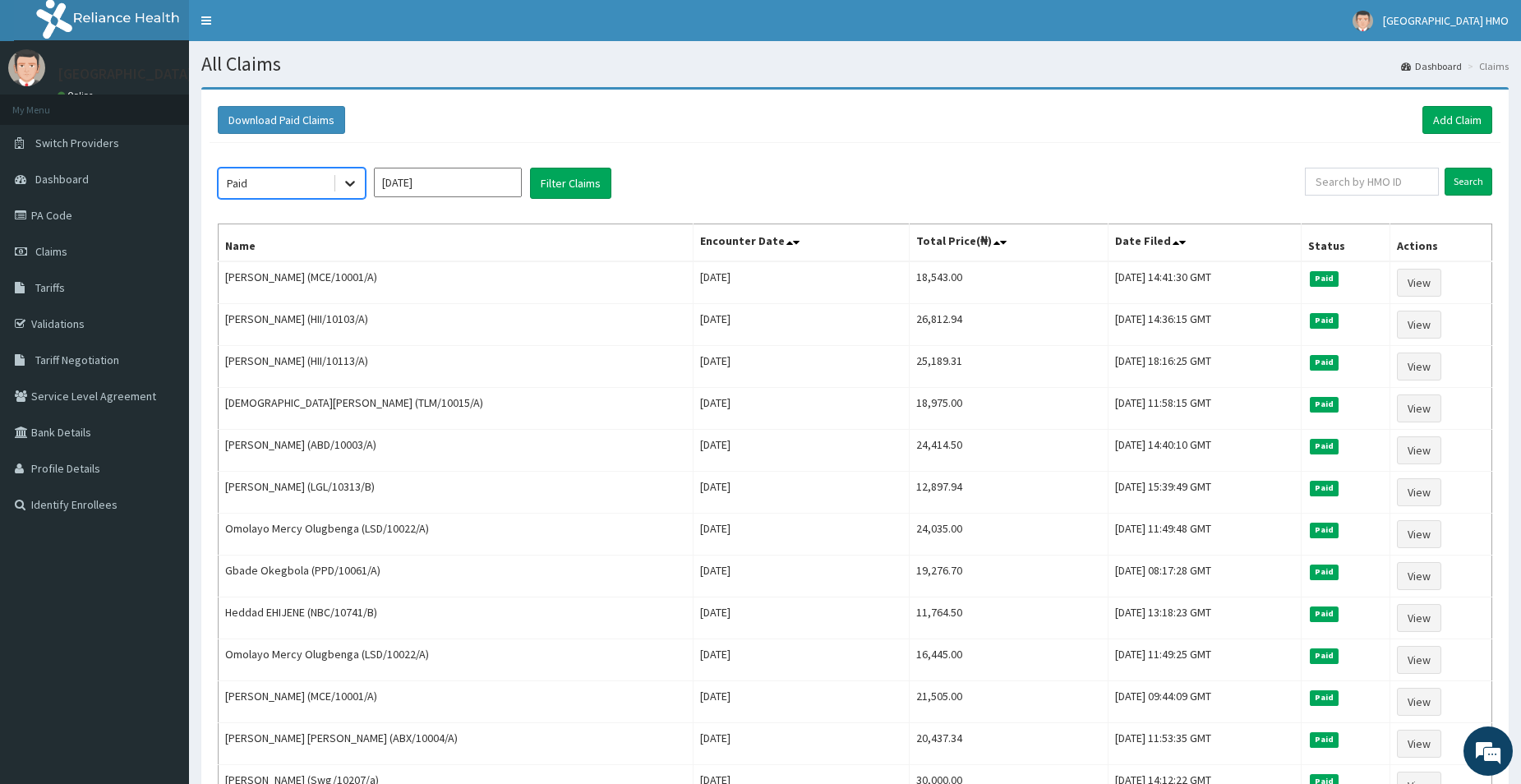
click at [347, 181] on icon at bounding box center [350, 183] width 17 height 17
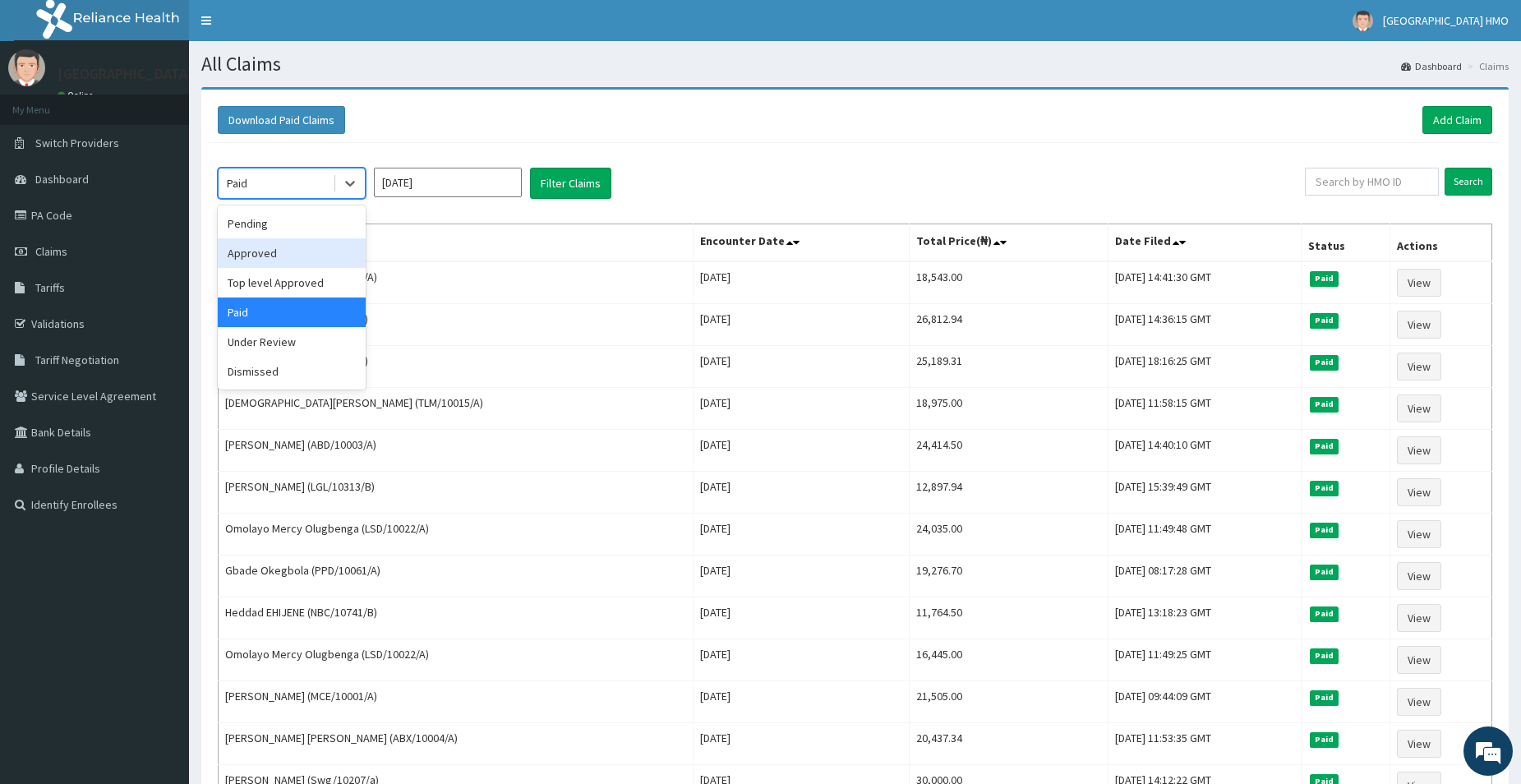
click at [335, 244] on div "Approved" at bounding box center [291, 253] width 148 height 30
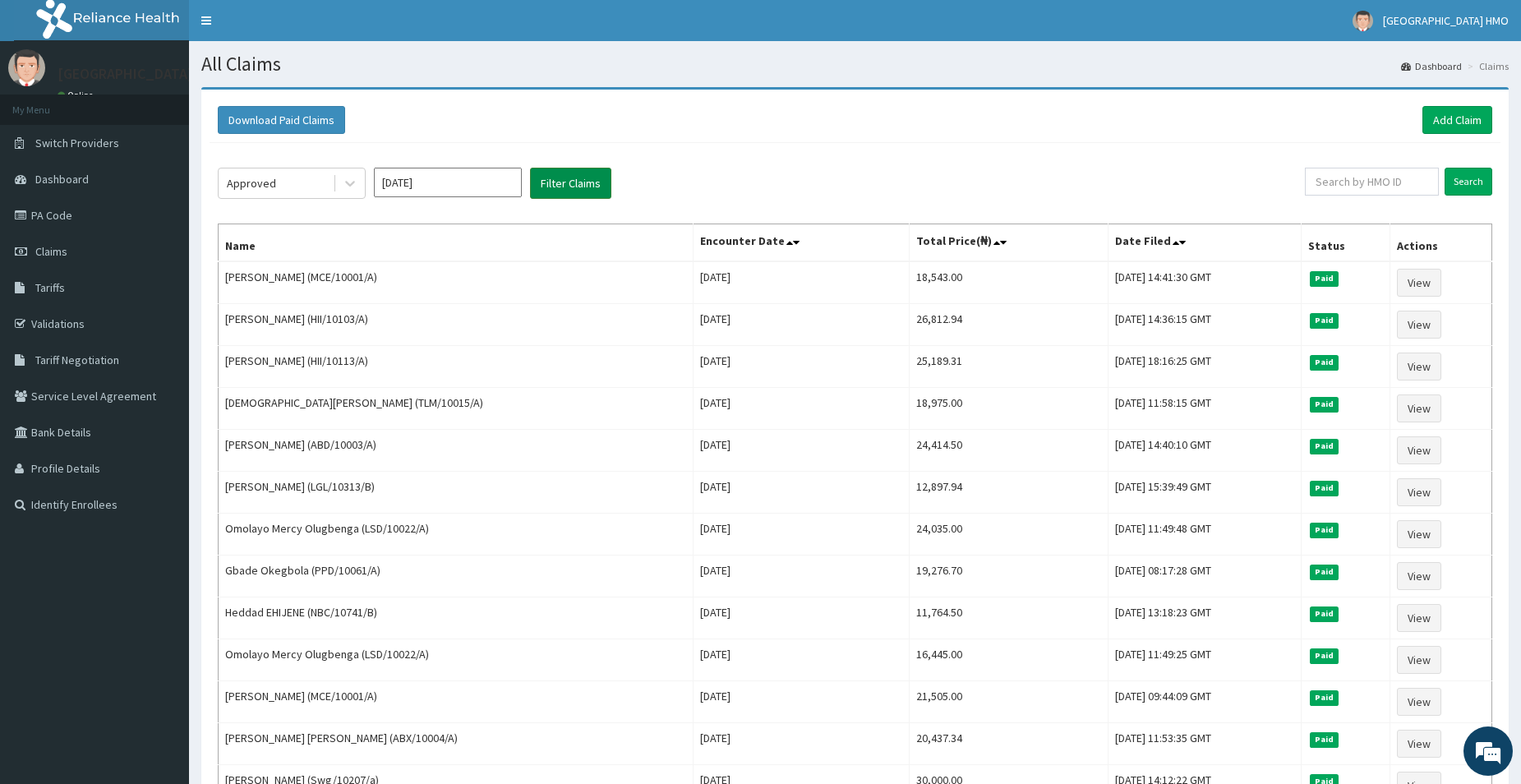
click at [548, 184] on button "Filter Claims" at bounding box center [570, 184] width 81 height 32
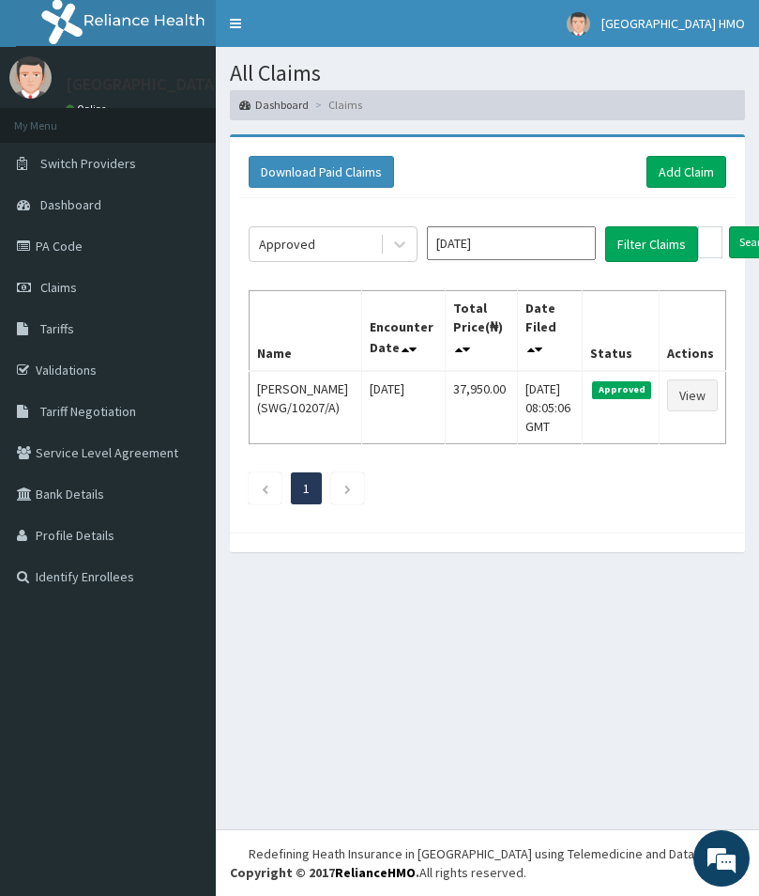
click at [68, 666] on aside "[GEOGRAPHIC_DATA] HMO Online My Menu Switch Providers Dashboard PA Code Claims …" at bounding box center [108, 448] width 216 height 896
click at [266, 825] on div "All Claims Dashboard Claims Download Paid Claims Add Claim × Note you can only …" at bounding box center [488, 438] width 544 height 782
